Goal: Task Accomplishment & Management: Use online tool/utility

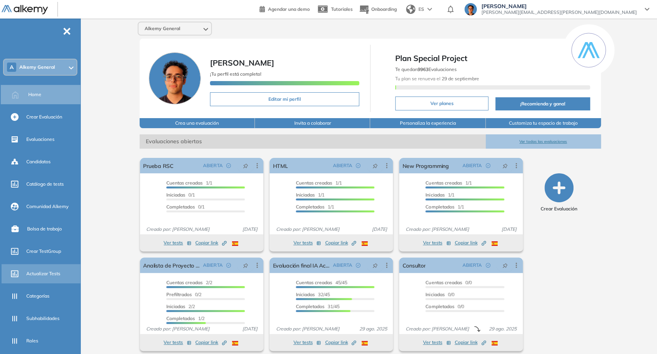
click at [52, 267] on div "Actualizar Tests" at bounding box center [52, 273] width 53 height 13
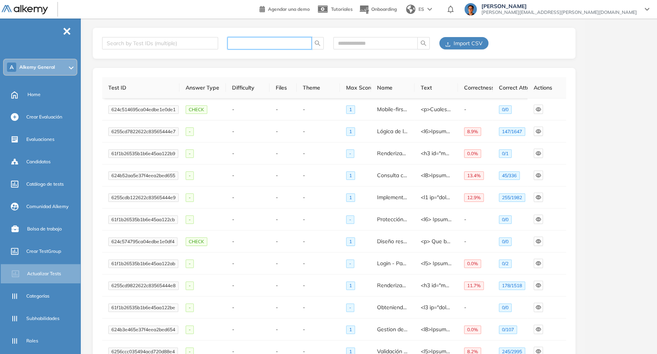
paste input "**********"
click at [239, 43] on input "**********" at bounding box center [266, 43] width 69 height 9
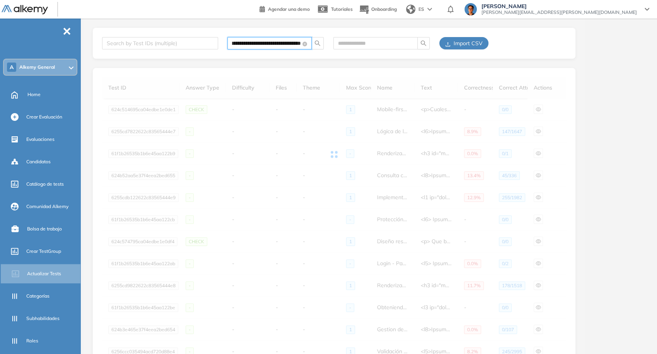
type input "**********"
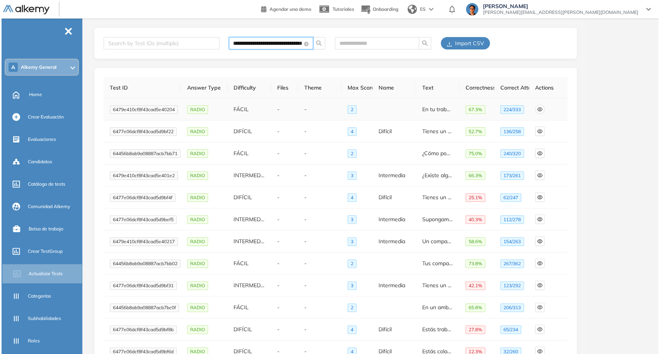
scroll to position [0, 0]
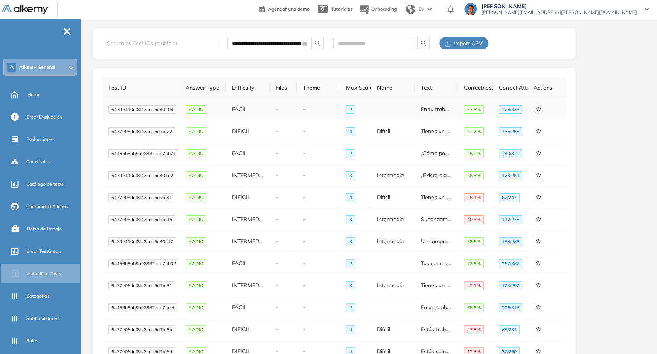
click at [540, 112] on icon "eye" at bounding box center [537, 109] width 5 height 5
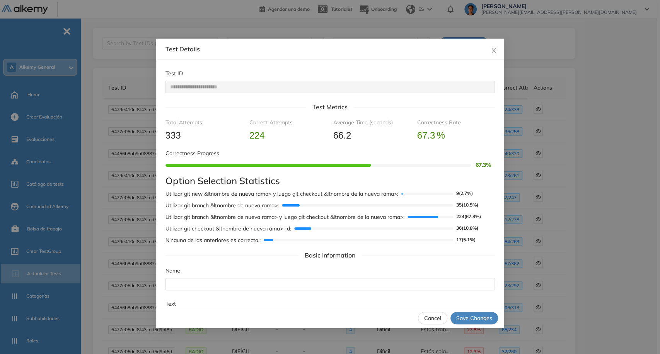
click at [428, 180] on h4 "Option Selection Statistics" at bounding box center [329, 180] width 329 height 11
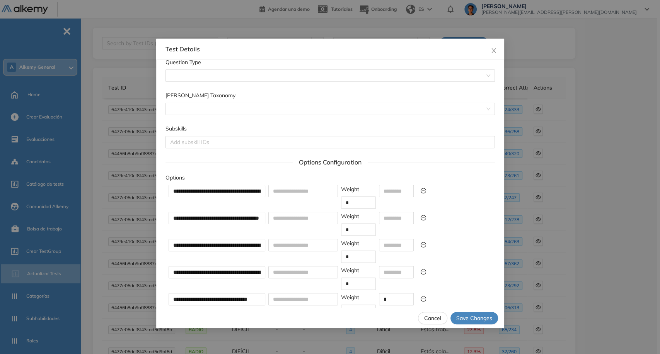
scroll to position [545, 0]
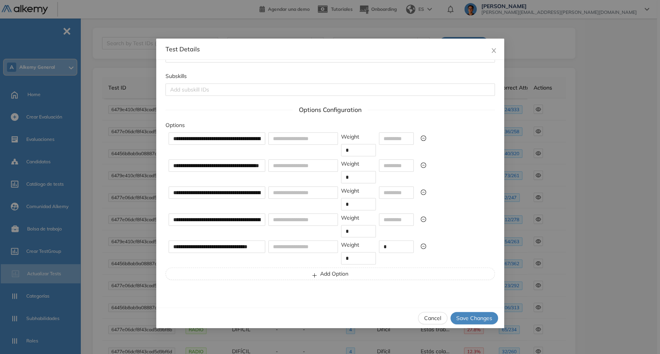
click at [429, 318] on span "Cancel" at bounding box center [432, 318] width 17 height 9
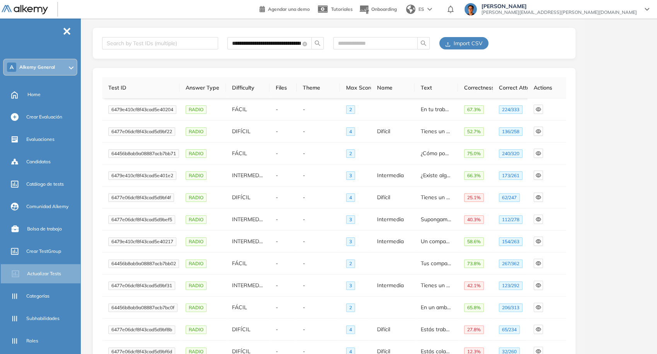
click at [472, 44] on span "Import CSV" at bounding box center [467, 43] width 29 height 9
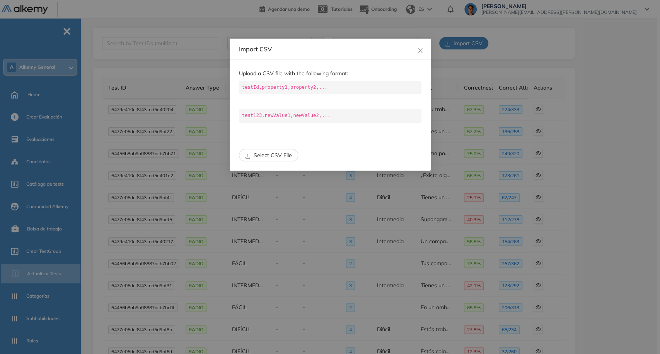
click at [262, 153] on span "Select CSV File" at bounding box center [273, 155] width 38 height 9
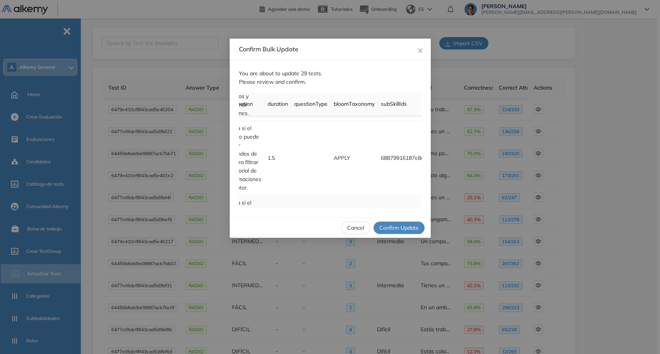
scroll to position [671, 152]
click at [403, 226] on span "Confirm Update" at bounding box center [398, 228] width 39 height 9
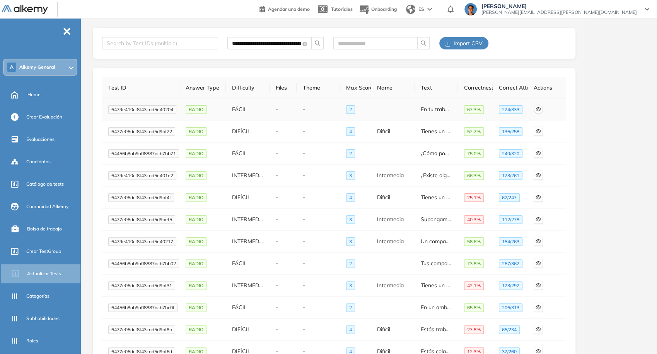
click at [539, 110] on icon "eye" at bounding box center [537, 109] width 5 height 5
type textarea "**********"
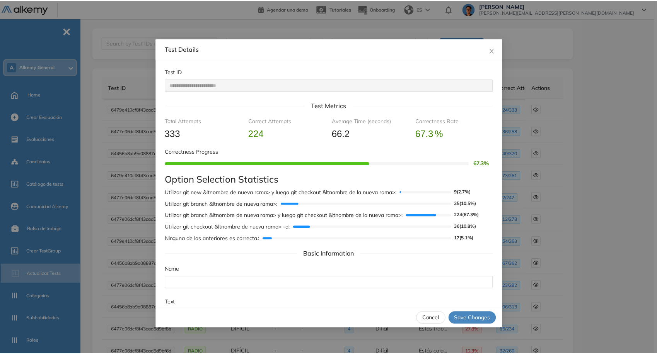
scroll to position [0, 0]
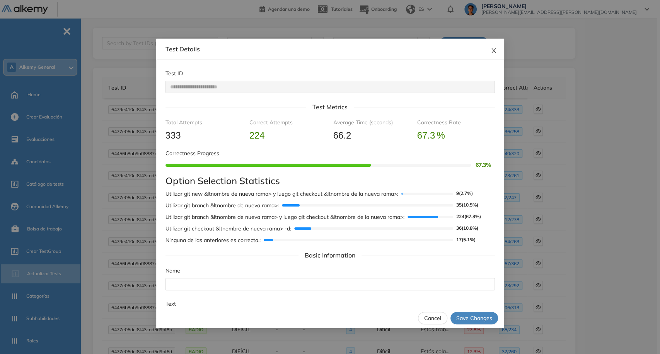
click at [497, 47] on span "Close" at bounding box center [493, 49] width 21 height 21
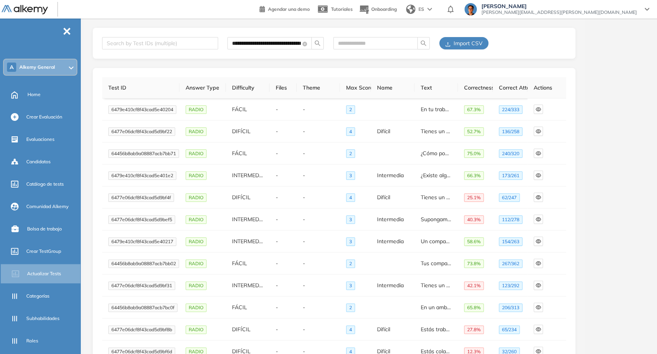
click at [476, 46] on span "Import CSV" at bounding box center [467, 43] width 29 height 9
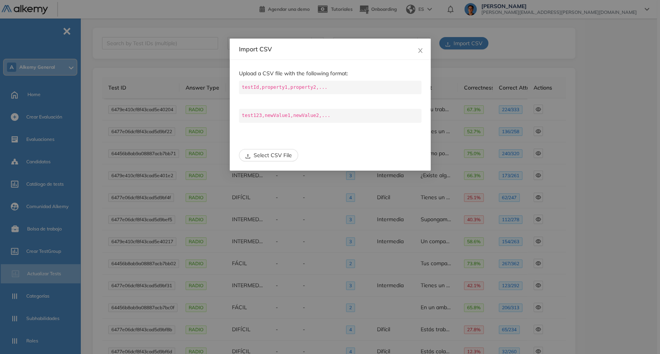
click at [283, 151] on span "Select CSV File" at bounding box center [273, 155] width 38 height 9
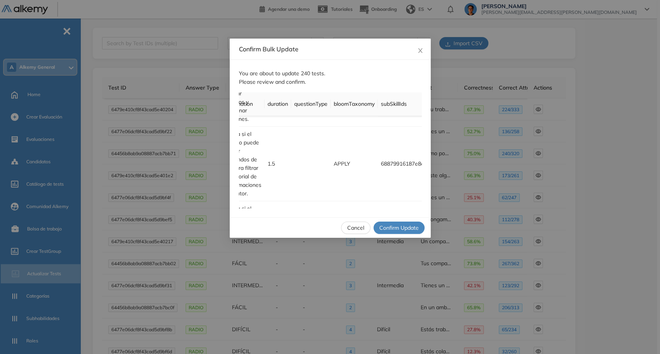
click at [401, 224] on span "Confirm Update" at bounding box center [398, 228] width 39 height 9
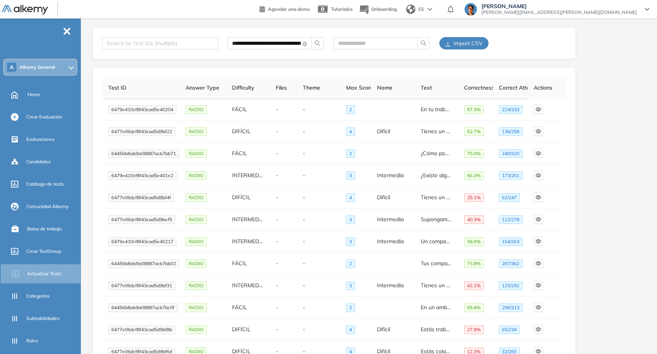
click at [467, 42] on span "Import CSV" at bounding box center [467, 43] width 29 height 9
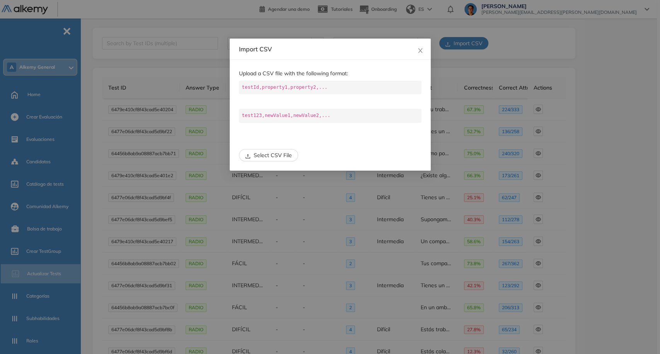
click at [281, 153] on span "Select CSV File" at bounding box center [273, 155] width 38 height 9
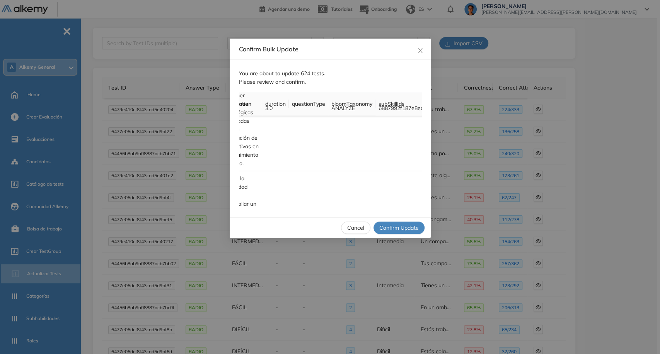
click at [397, 230] on span "Confirm Update" at bounding box center [398, 228] width 39 height 9
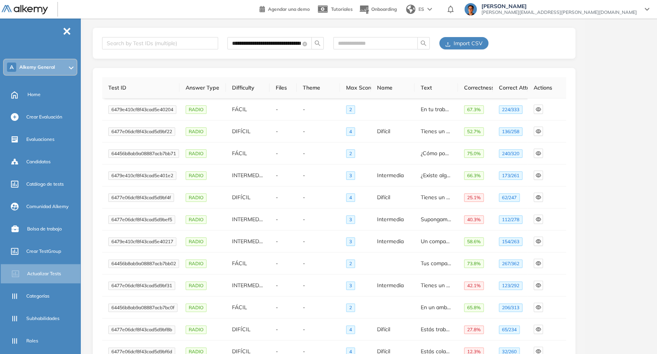
click at [450, 45] on button "Import CSV" at bounding box center [463, 43] width 49 height 12
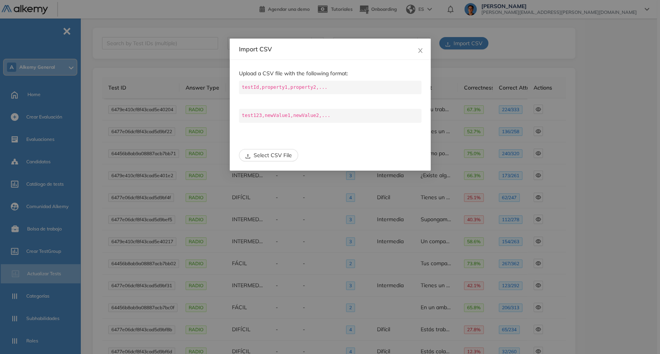
click at [278, 153] on span "Select CSV File" at bounding box center [273, 155] width 38 height 9
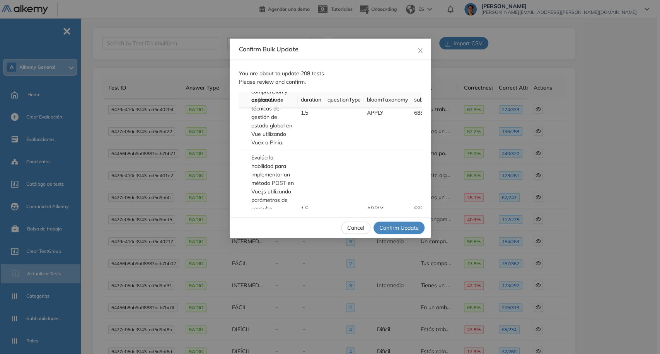
click at [401, 226] on span "Confirm Update" at bounding box center [398, 228] width 39 height 9
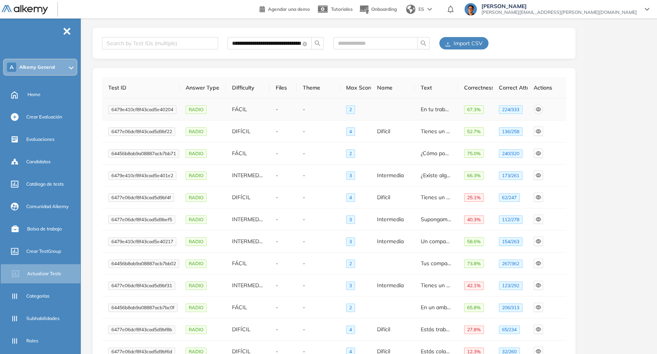
click at [541, 112] on button "button" at bounding box center [537, 109] width 9 height 9
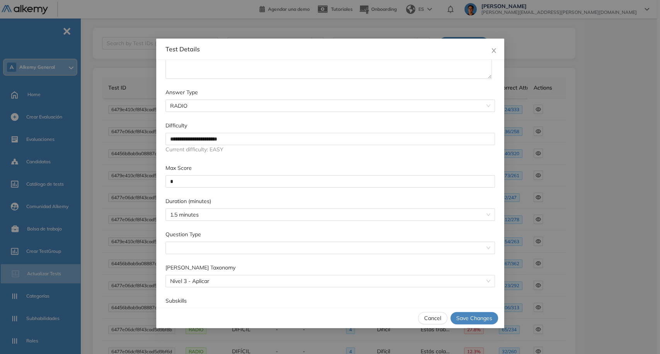
scroll to position [390, 0]
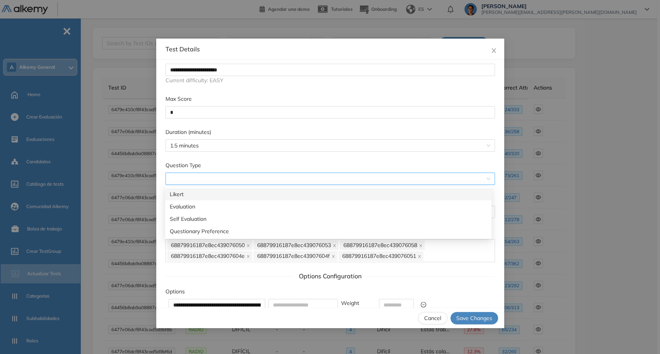
click at [398, 180] on span at bounding box center [330, 179] width 320 height 12
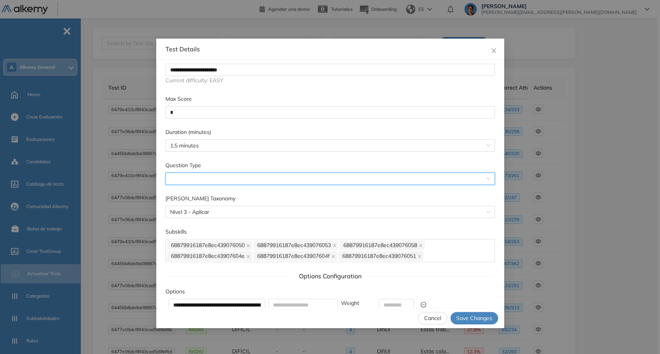
click at [398, 180] on span at bounding box center [330, 179] width 320 height 12
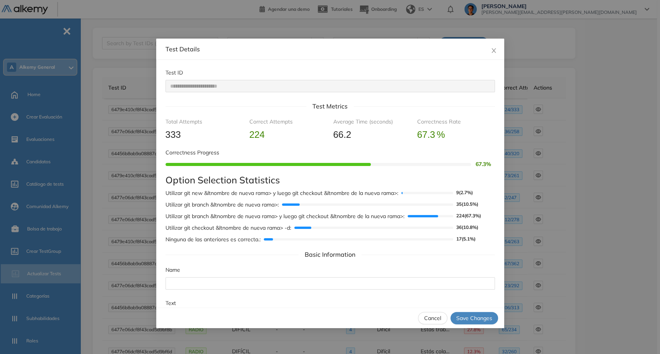
scroll to position [0, 0]
